Goal: Find specific page/section: Find specific page/section

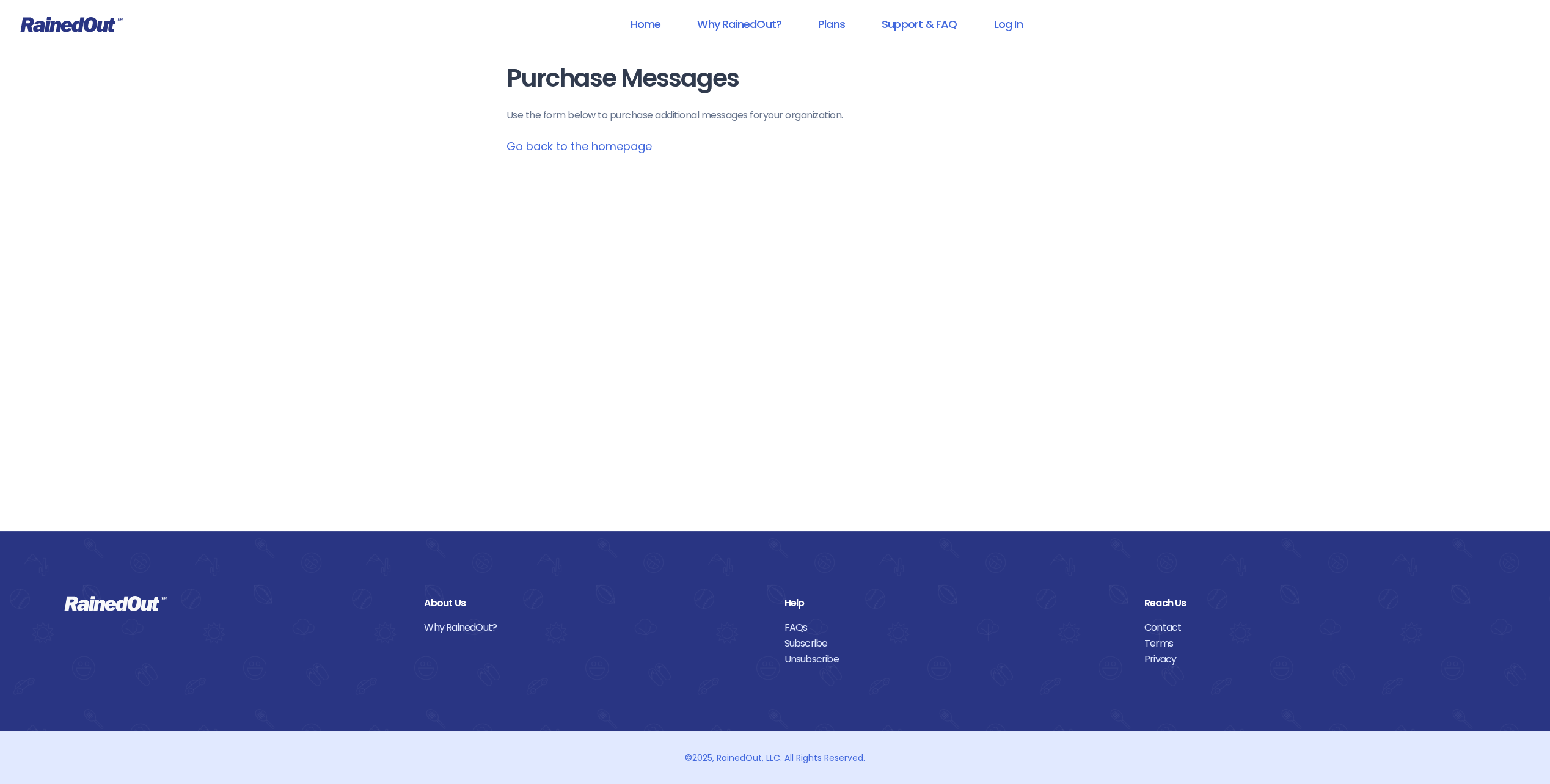
click at [60, 23] on icon at bounding box center [72, 25] width 102 height 15
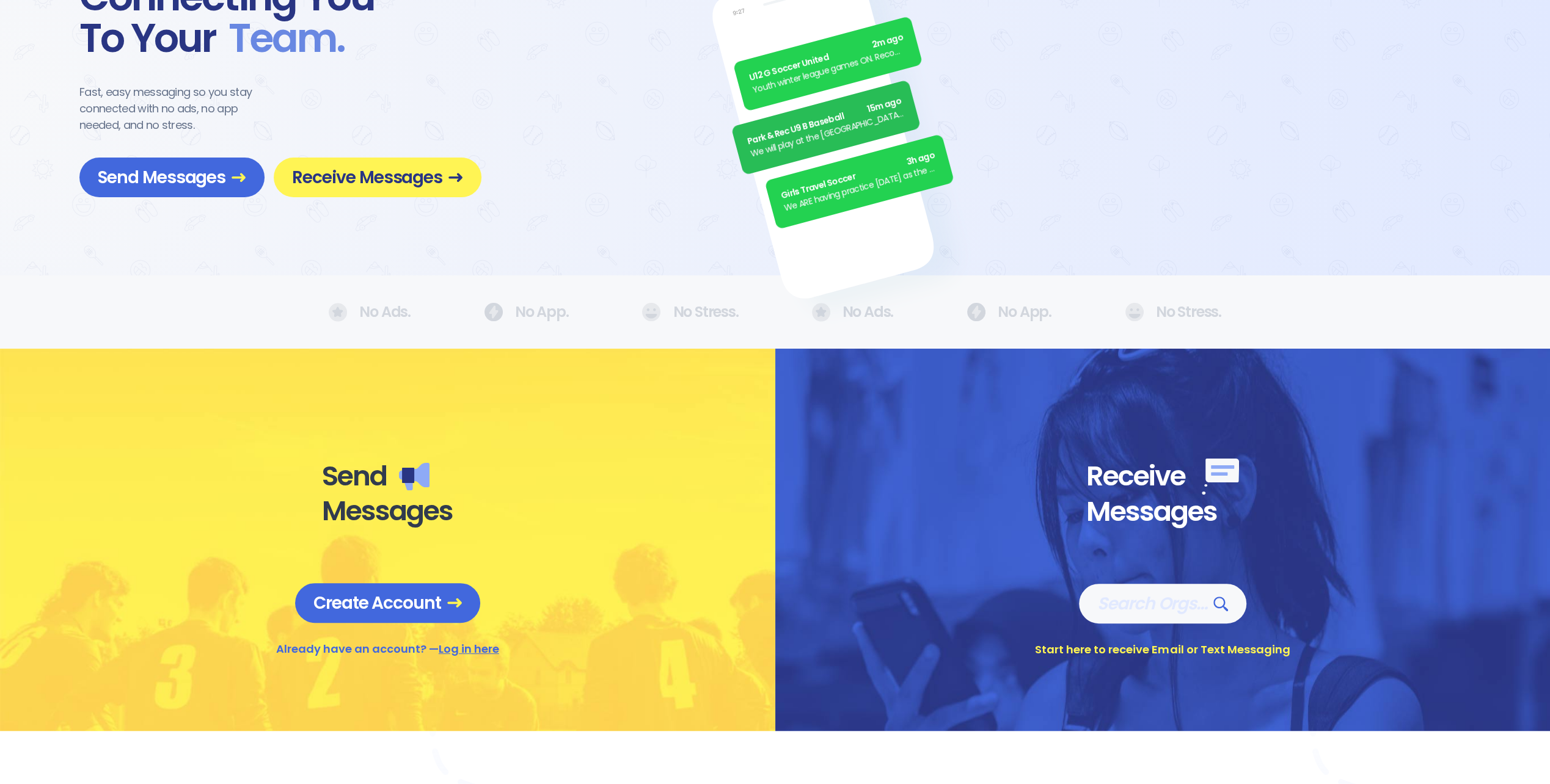
scroll to position [122, 0]
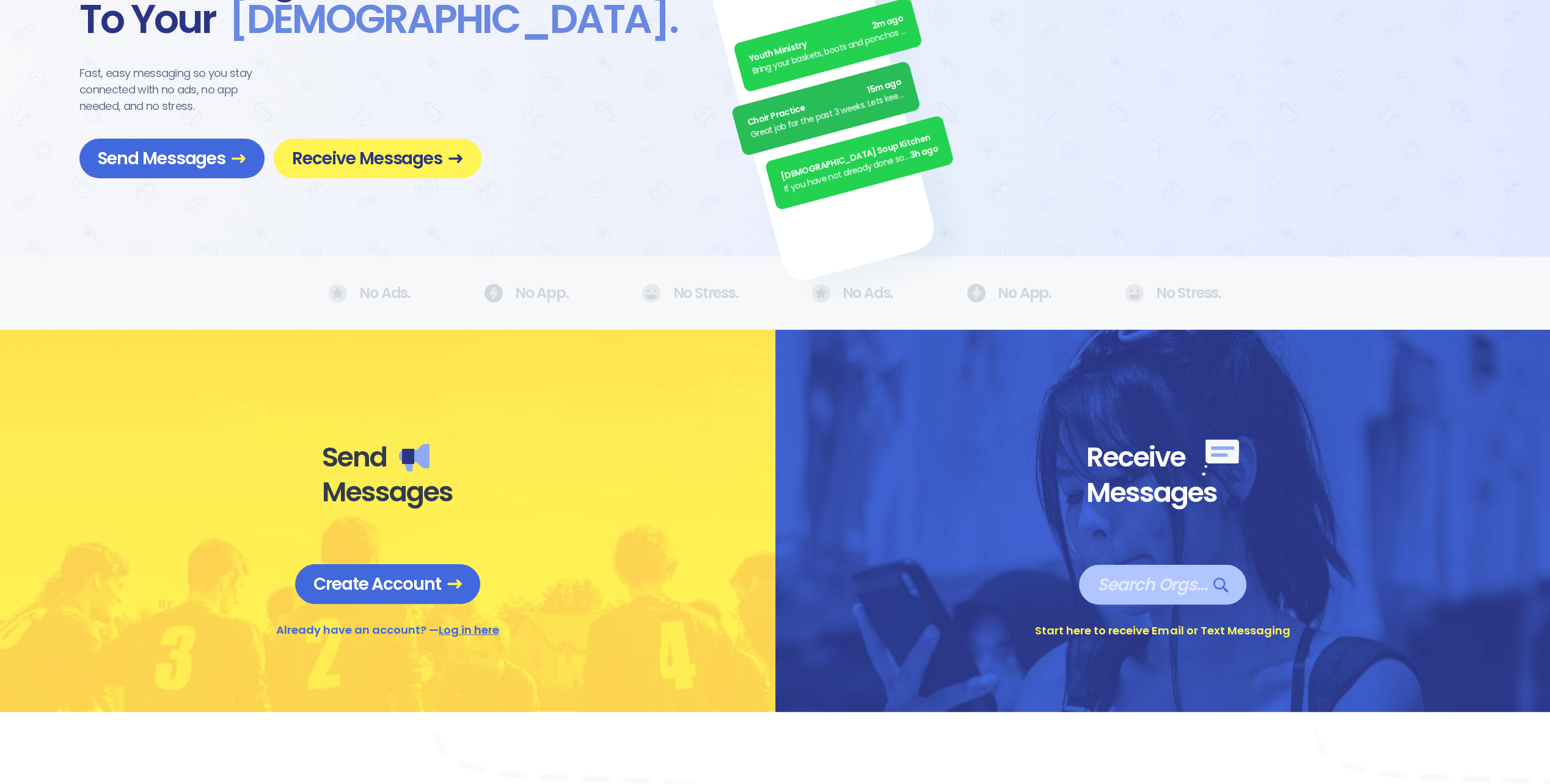
click at [1152, 580] on span "Search Orgs…" at bounding box center [1162, 585] width 131 height 22
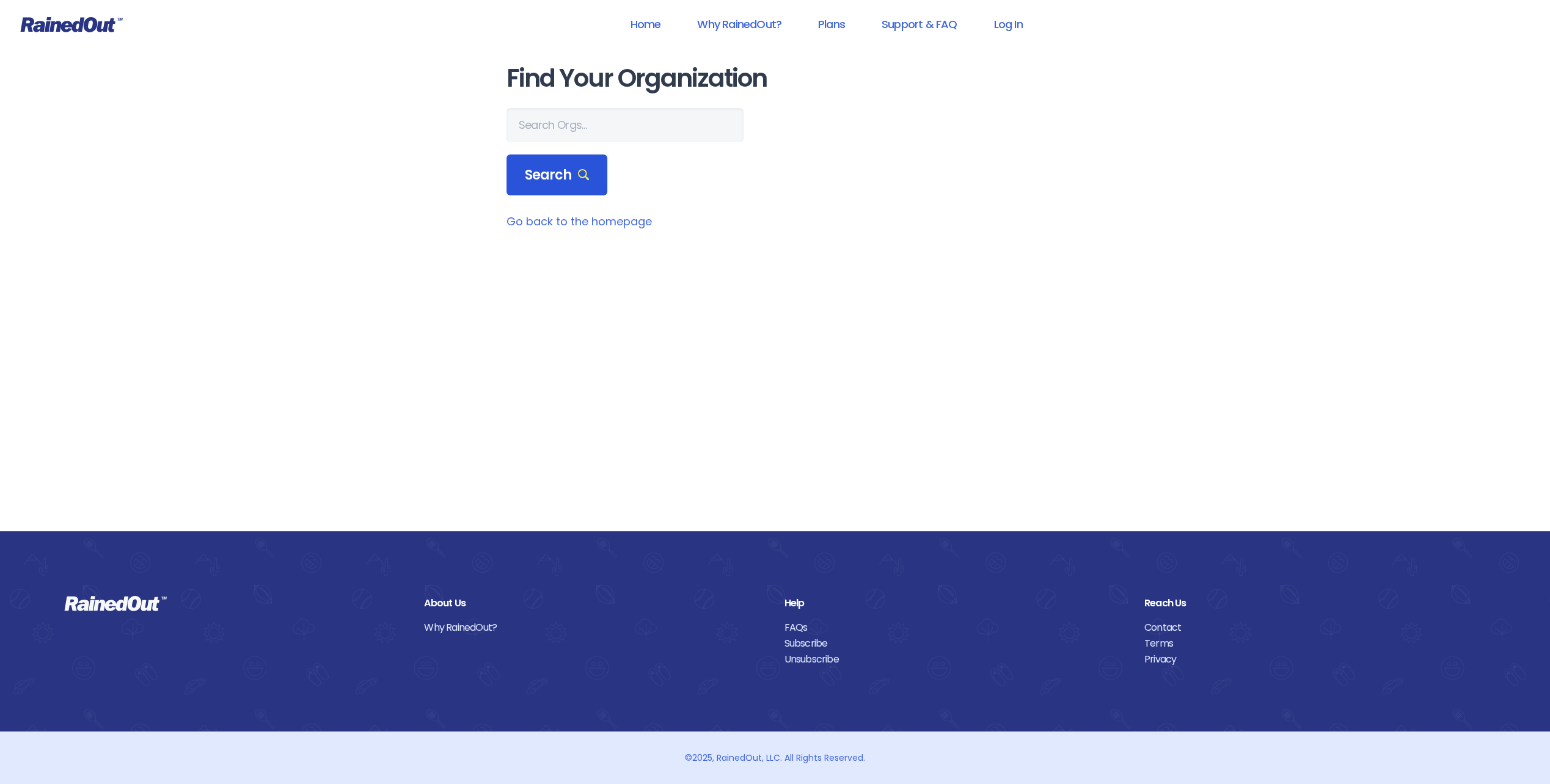
click at [545, 179] on span "Search" at bounding box center [557, 176] width 65 height 17
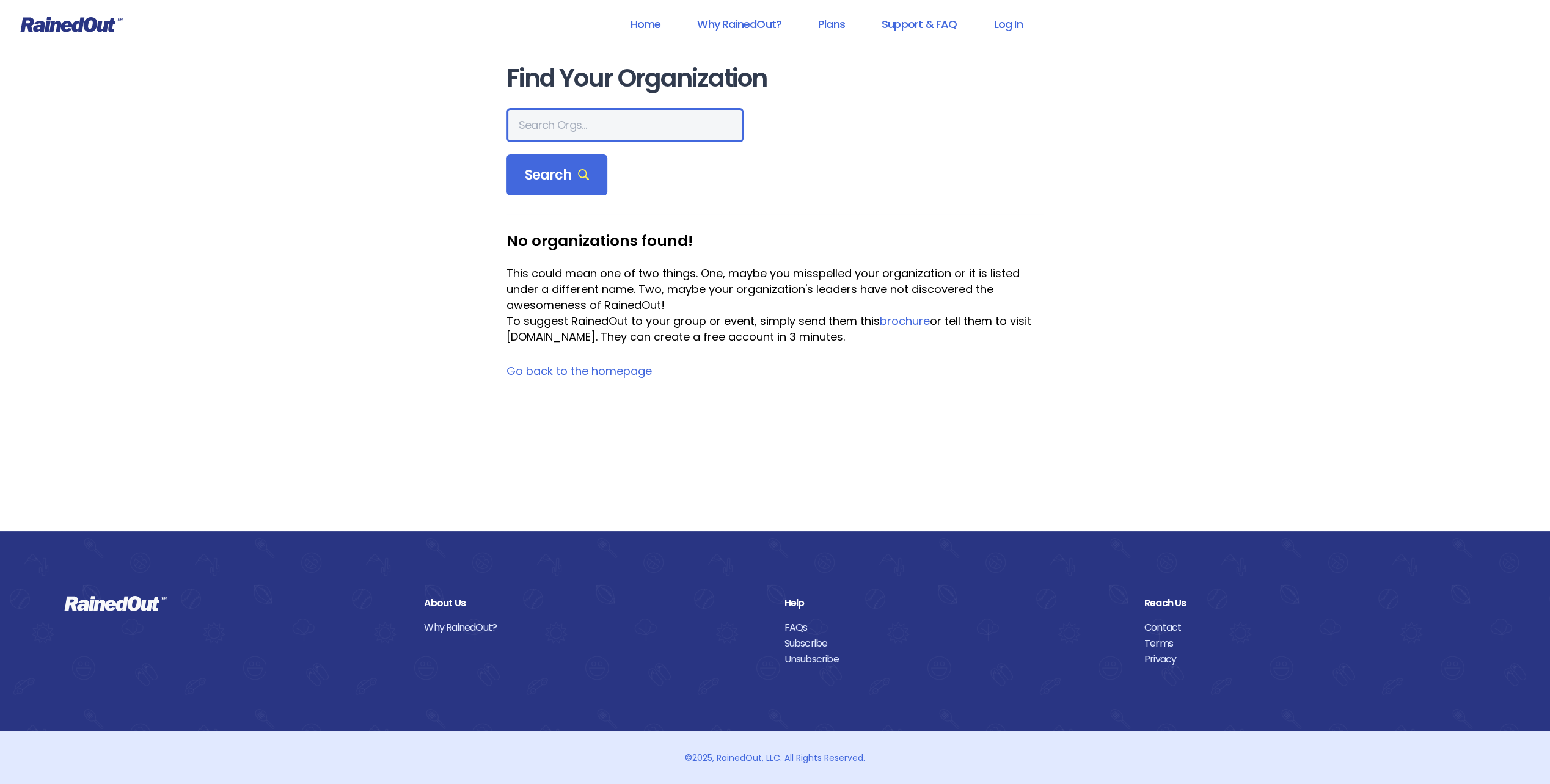
click at [556, 128] on input "text" at bounding box center [625, 125] width 237 height 34
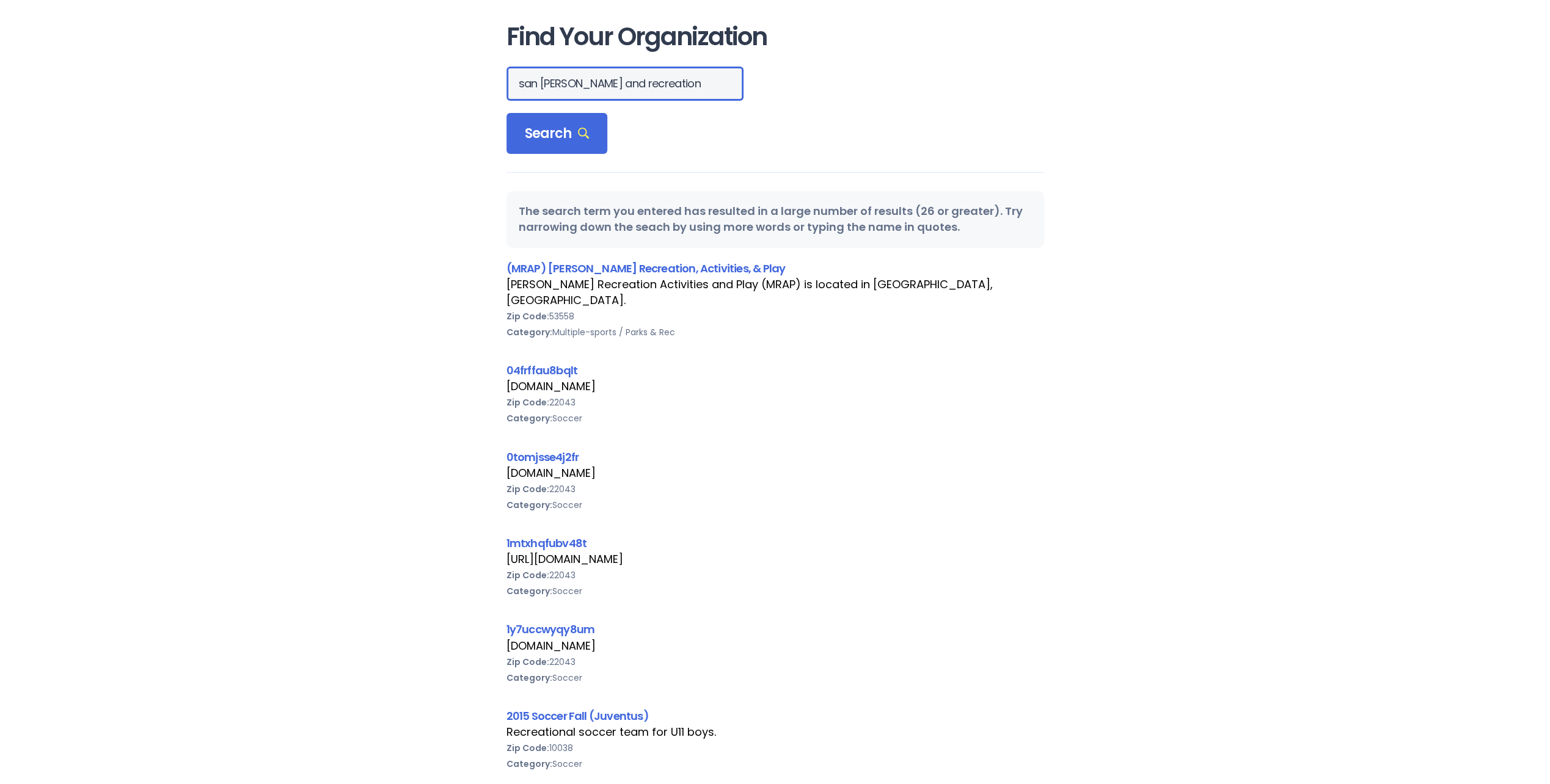
scroll to position [61, 0]
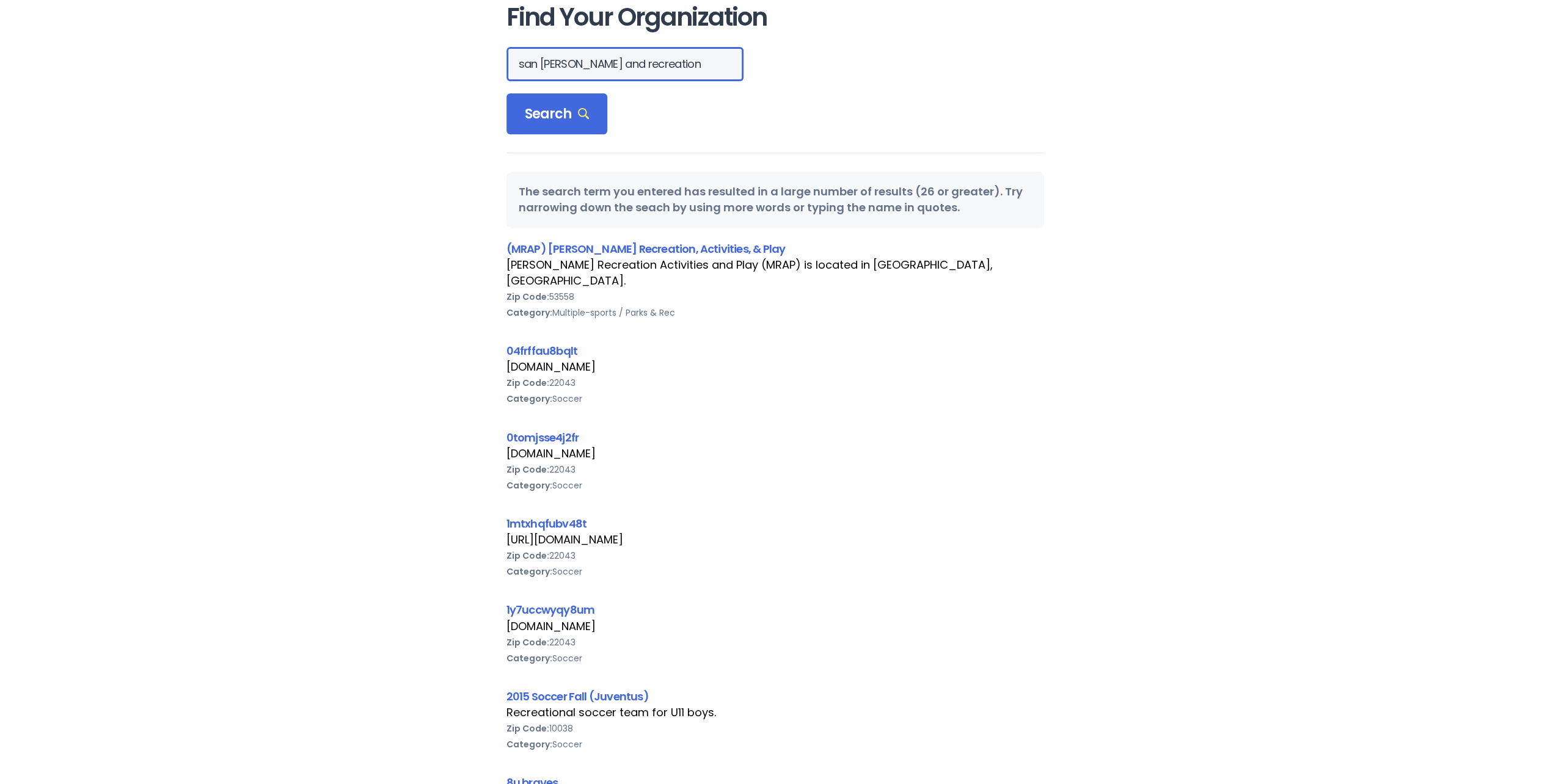
click at [588, 66] on input "san [PERSON_NAME] and recreation" at bounding box center [625, 64] width 237 height 34
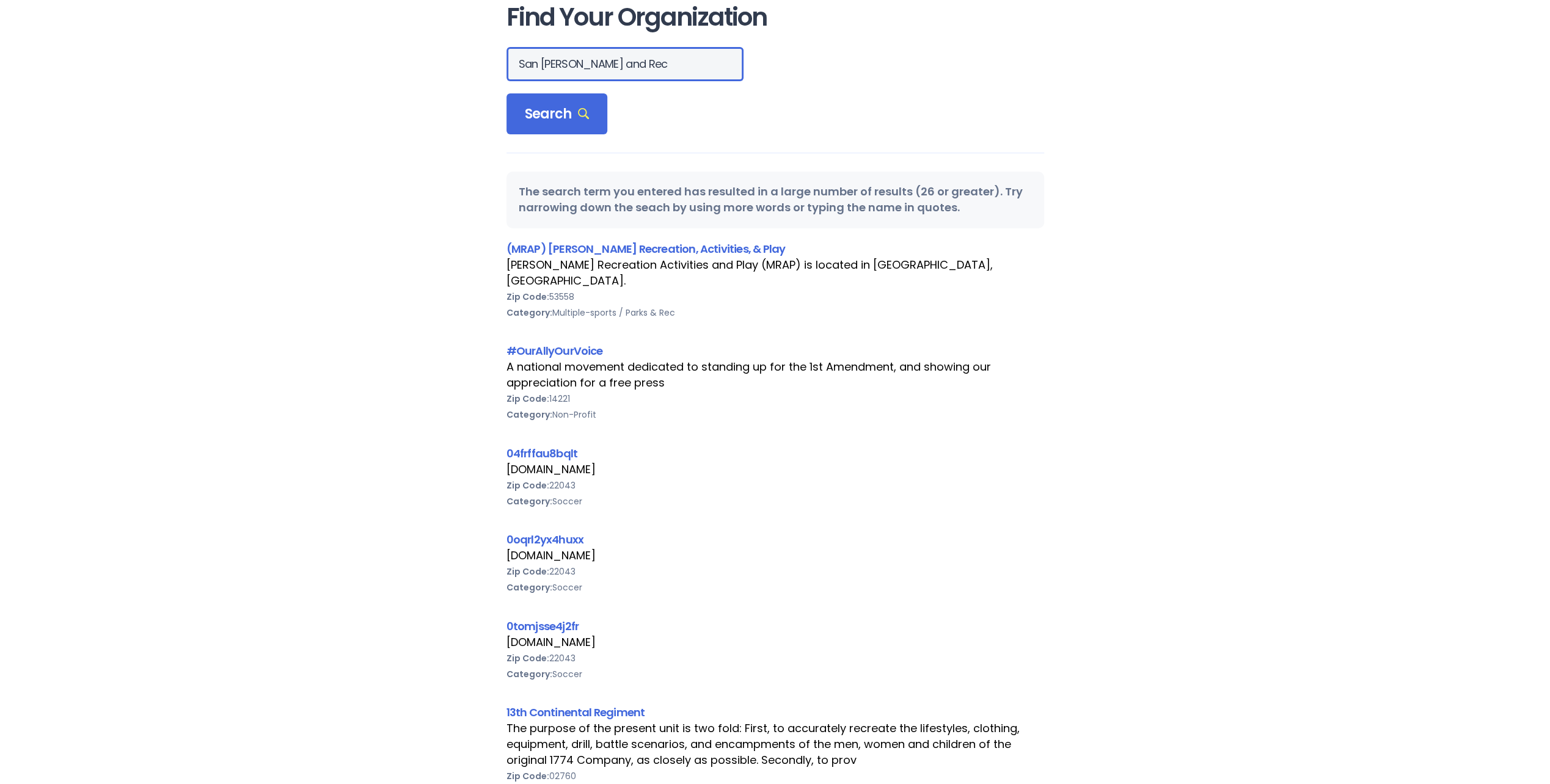
click at [606, 63] on input "San [PERSON_NAME] and Rec" at bounding box center [625, 64] width 237 height 34
click at [604, 63] on input "San [PERSON_NAME] and Rec" at bounding box center [625, 64] width 237 height 34
type input "Parks and Recreation [GEOGRAPHIC_DATA]"
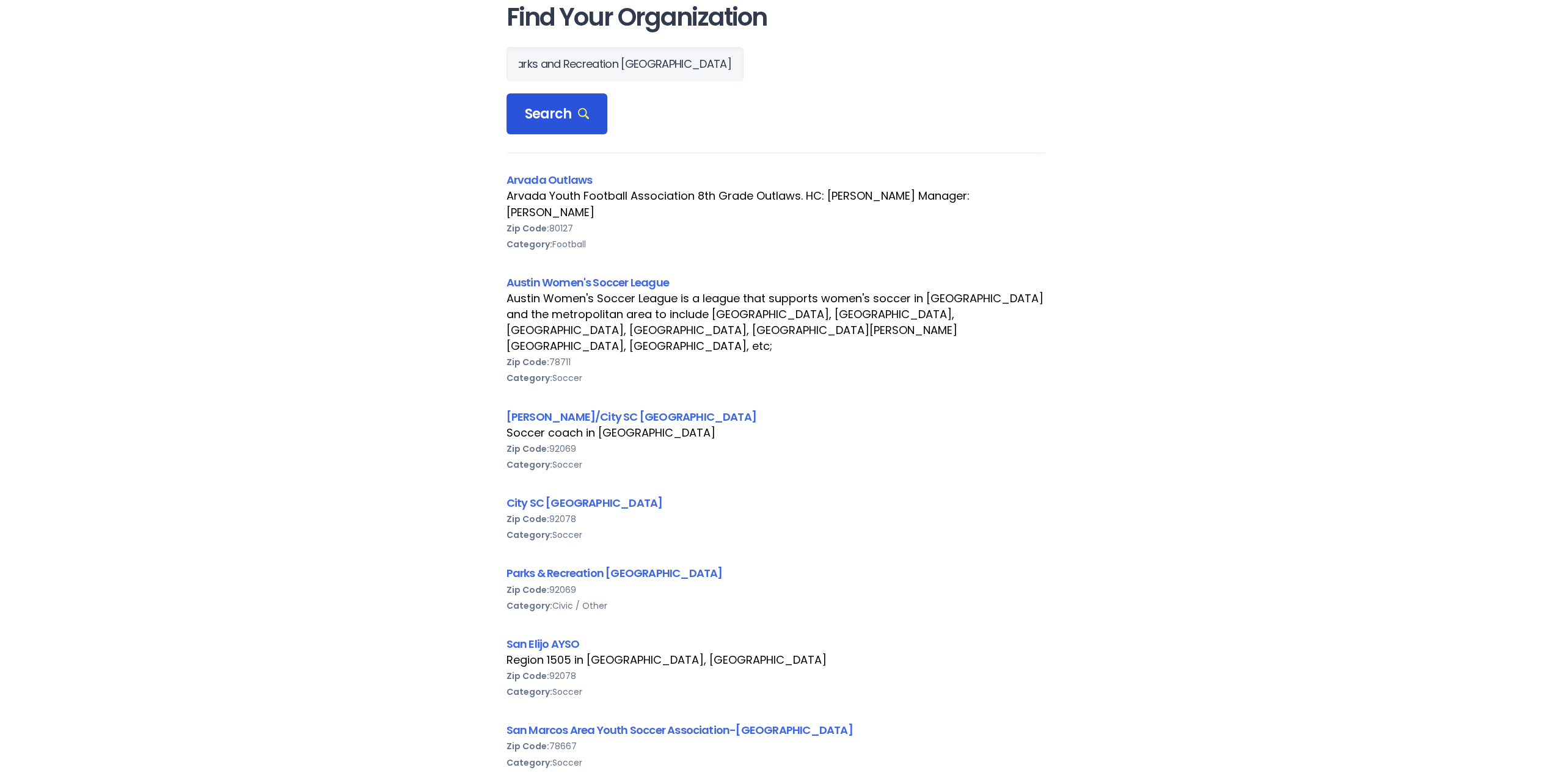
click at [565, 117] on span "Search" at bounding box center [557, 114] width 65 height 17
click at [632, 565] on link "Parks & Recreation [GEOGRAPHIC_DATA]" at bounding box center [615, 573] width 217 height 15
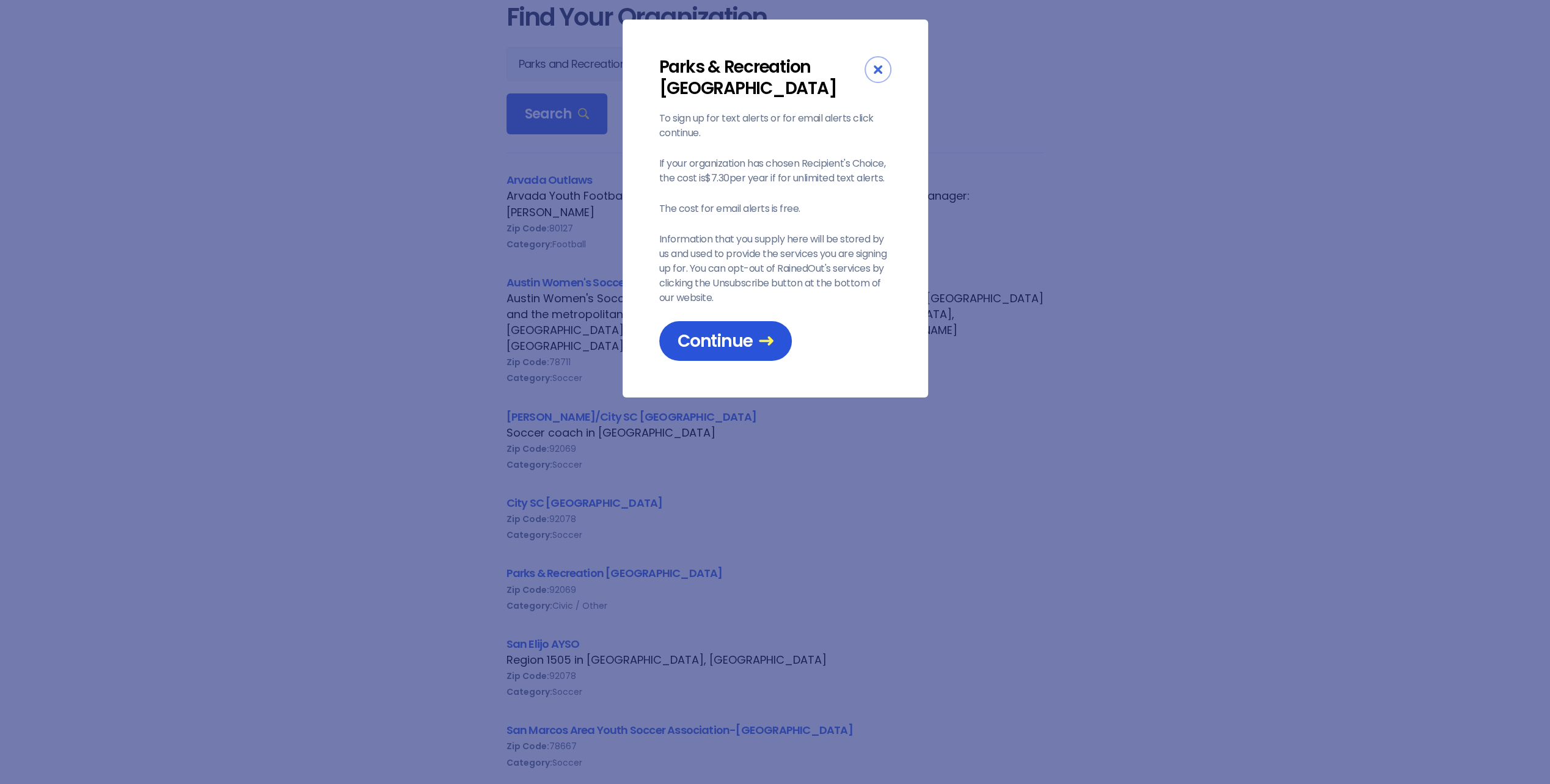
click at [731, 343] on span "Continue" at bounding box center [725, 341] width 96 height 22
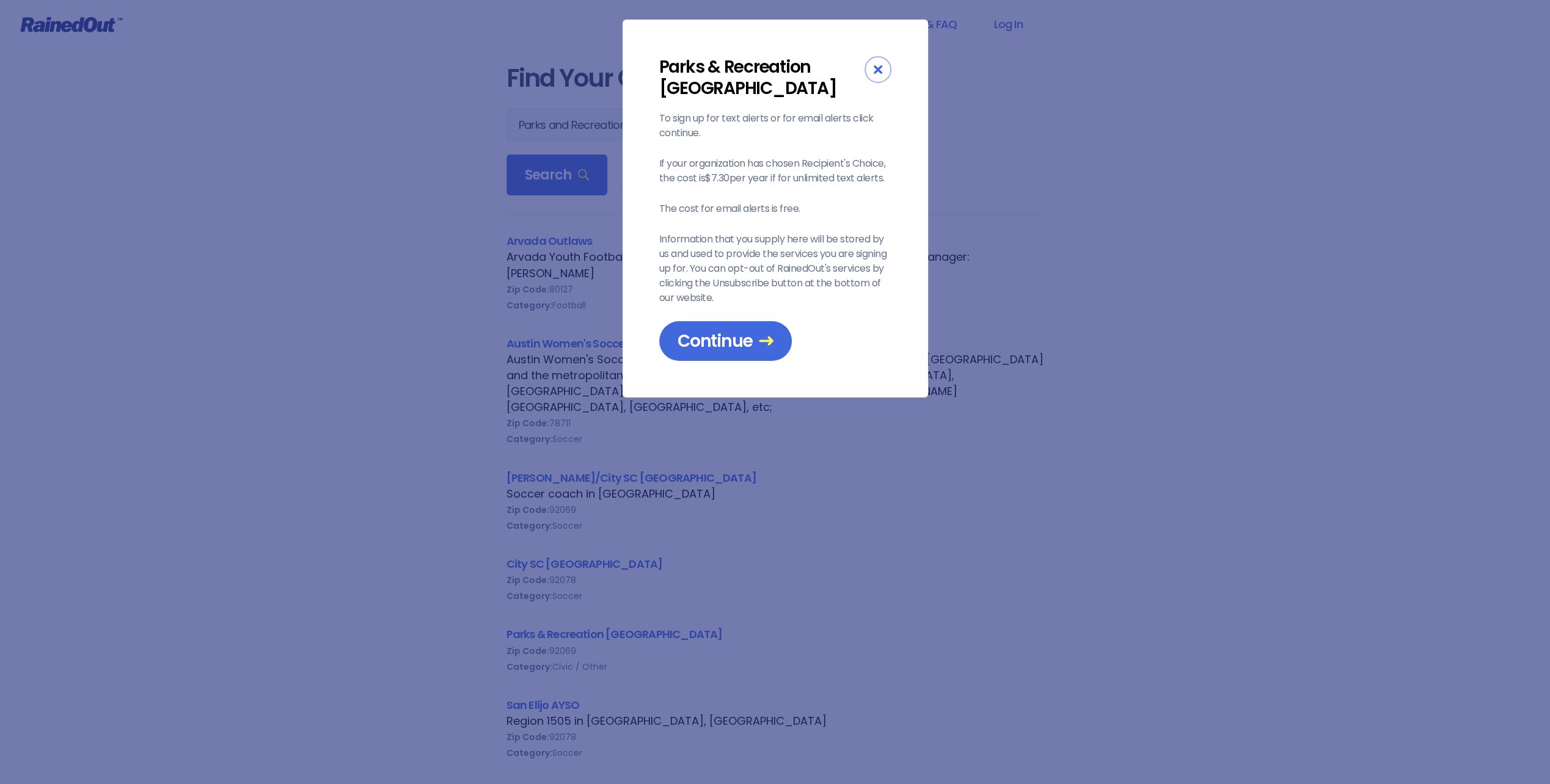
click at [870, 70] on div "Close" at bounding box center [878, 70] width 27 height 27
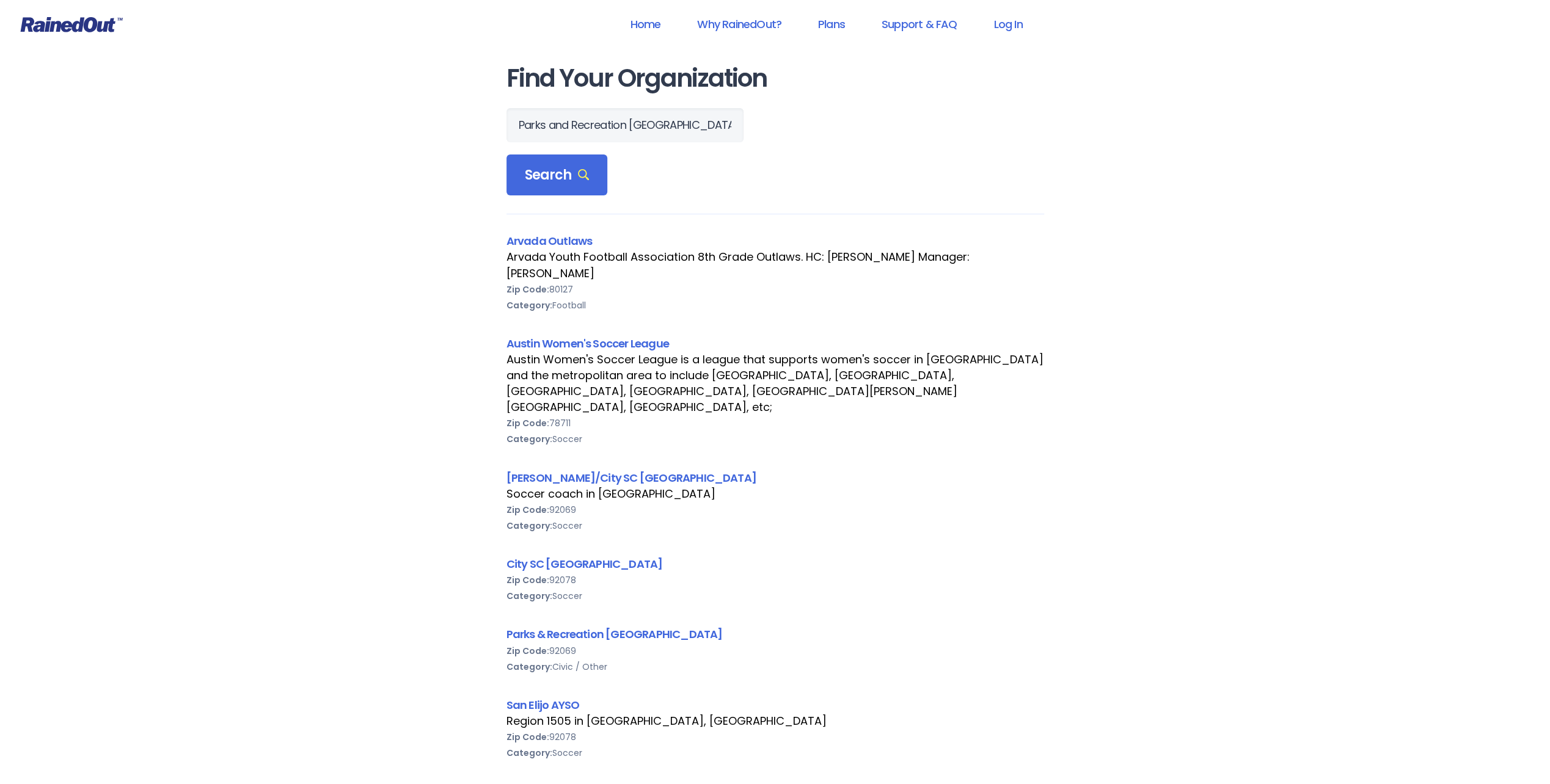
scroll to position [61, 0]
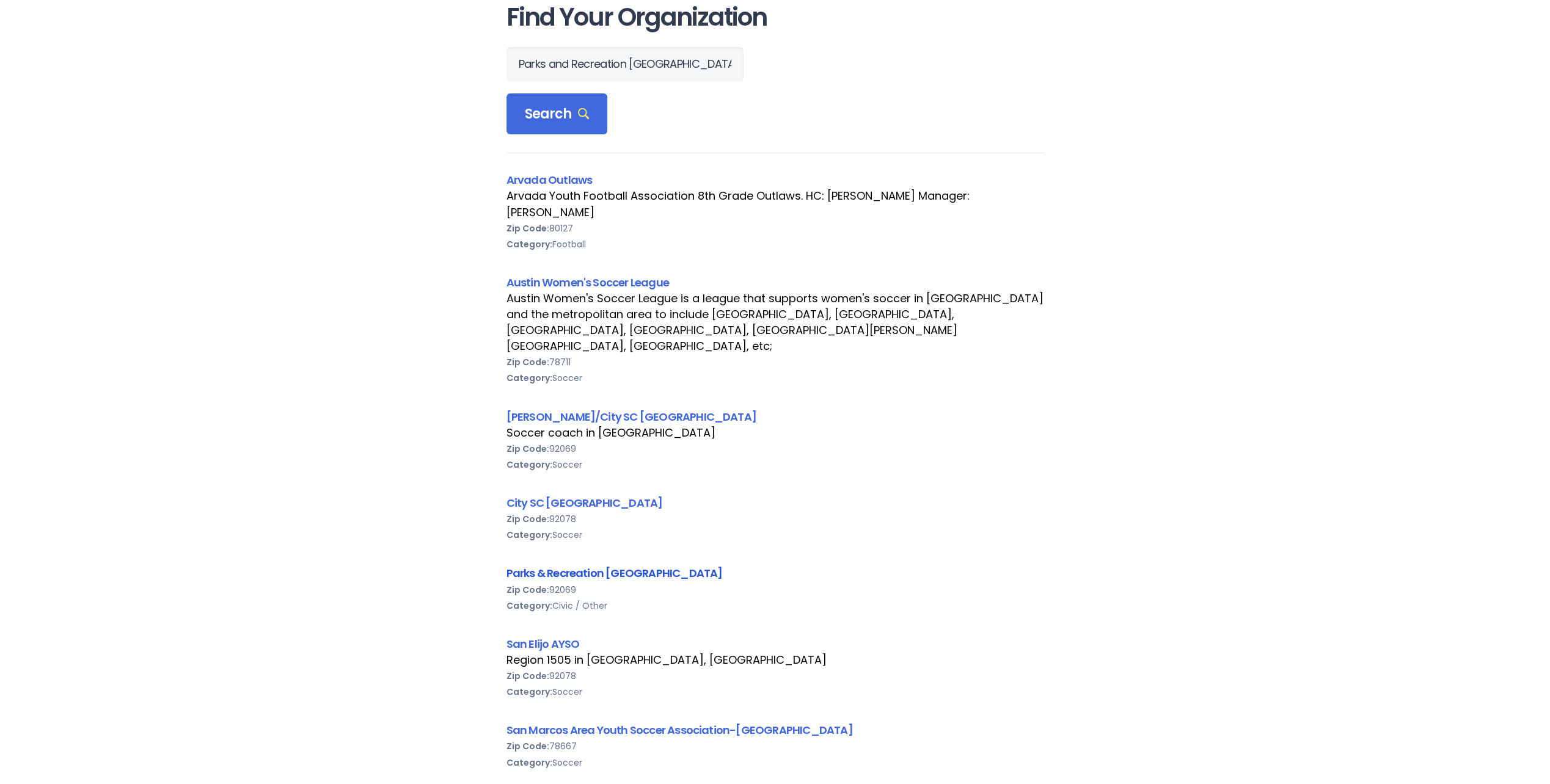
click at [551, 565] on link "Parks & Recreation [GEOGRAPHIC_DATA]" at bounding box center [615, 573] width 217 height 15
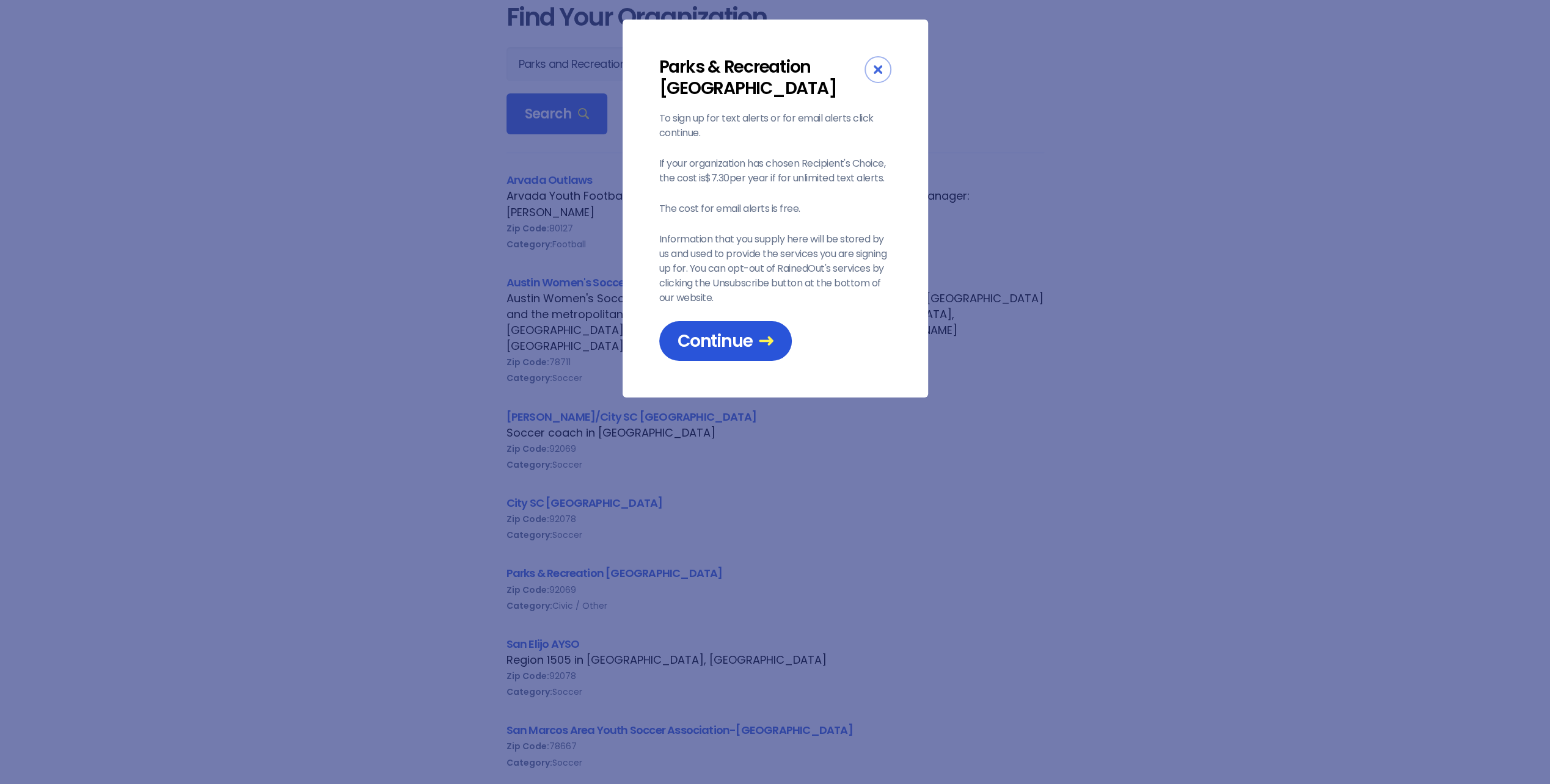
click at [695, 347] on span "Continue" at bounding box center [725, 341] width 96 height 22
